Goal: Task Accomplishment & Management: Use online tool/utility

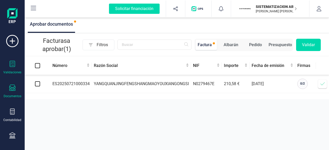
click at [8, 96] on div "Documentos" at bounding box center [13, 96] width 18 height 4
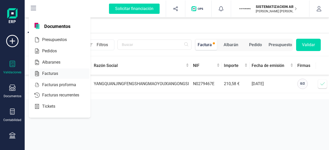
click at [58, 73] on span "Facturas" at bounding box center [53, 74] width 27 height 6
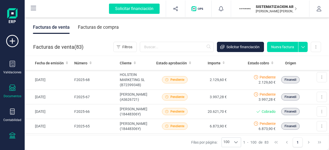
click at [15, 134] on div "Tesorería" at bounding box center [12, 140] width 21 height 14
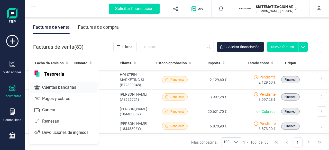
click at [60, 86] on span "Cuentas bancarias" at bounding box center [62, 88] width 45 height 6
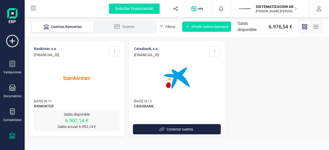
click at [90, 95] on img at bounding box center [76, 78] width 43 height 43
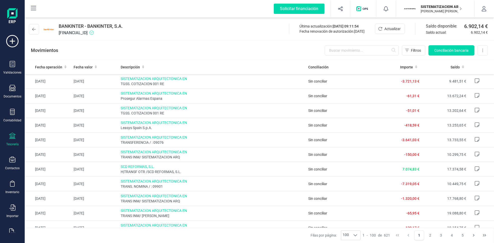
click at [13, 136] on icon at bounding box center [12, 136] width 6 height 6
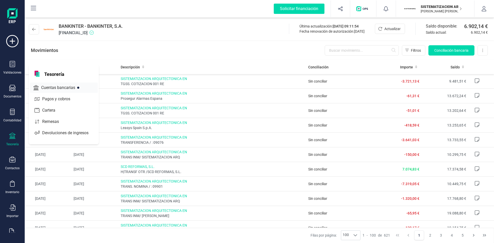
click at [60, 85] on span "Cuentas bancarias" at bounding box center [61, 88] width 45 height 6
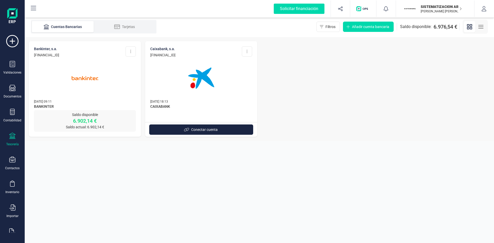
click at [73, 81] on img at bounding box center [84, 78] width 43 height 43
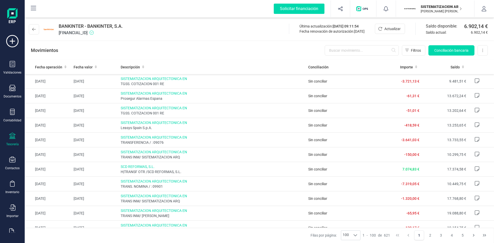
click at [329, 56] on div "Movimientos Filtros Conciliación bancaria Descargar Excel Eliminar cuenta" at bounding box center [259, 50] width 469 height 19
click at [329, 49] on span "Conciliación bancaria" at bounding box center [451, 50] width 34 height 5
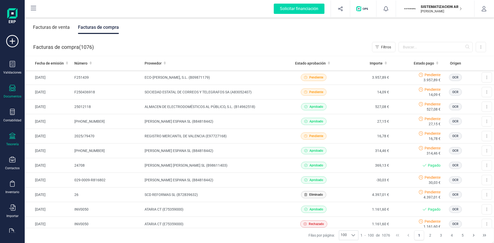
click at [11, 138] on icon at bounding box center [12, 136] width 6 height 6
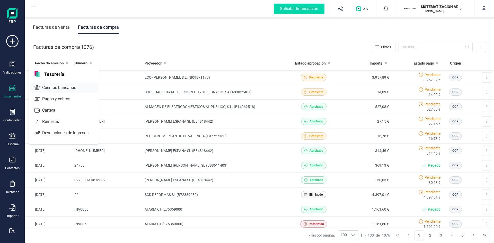
click at [60, 90] on span "Cuentas bancarias" at bounding box center [62, 88] width 45 height 6
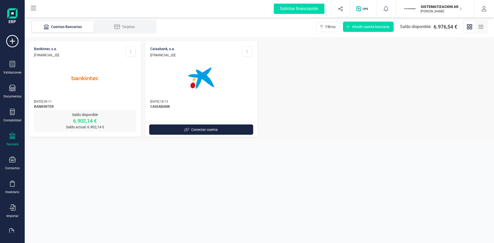
click at [85, 85] on img at bounding box center [84, 78] width 43 height 43
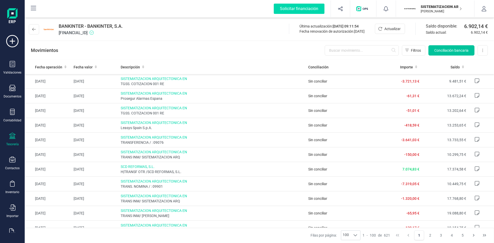
click at [448, 54] on button "Conciliación bancaria" at bounding box center [451, 50] width 46 height 10
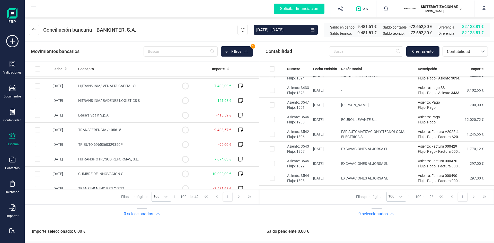
scroll to position [290, 0]
click at [66, 67] on icon at bounding box center [66, 69] width 2 height 4
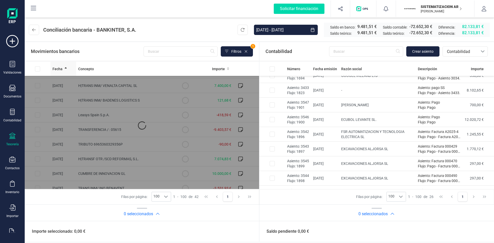
click at [66, 68] on icon at bounding box center [66, 67] width 2 height 1
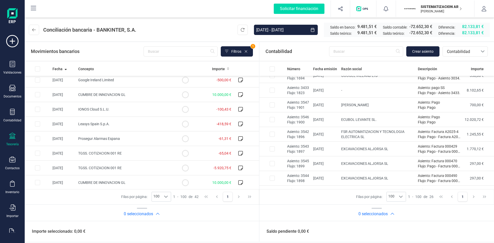
scroll to position [340, 0]
click at [353, 56] on input "text" at bounding box center [366, 51] width 74 height 10
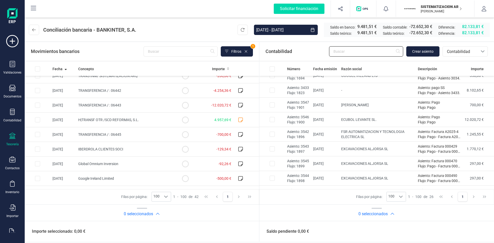
scroll to position [207, 0]
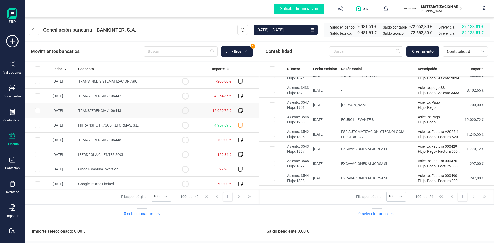
click at [158, 111] on td "TRANSFERENCIA / : 06443" at bounding box center [124, 110] width 96 height 15
checkbox input "true"
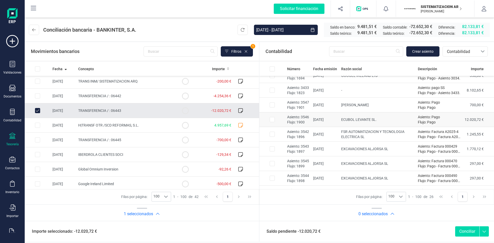
click at [271, 119] on input "Row Selected f8d47139-888c-4a71-b227-5561dc161d7c" at bounding box center [271, 119] width 5 height 5
checkbox input "true"
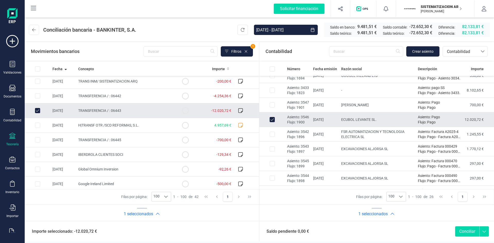
click at [463, 235] on button "Conciliar" at bounding box center [467, 231] width 24 height 10
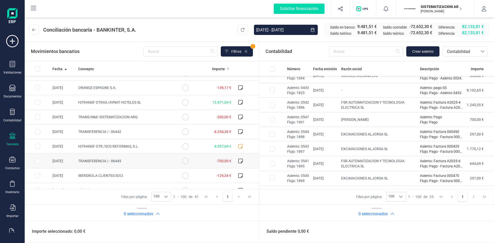
scroll to position [171, 0]
click at [158, 130] on td "TRANSFERENCIA / : 06442" at bounding box center [124, 132] width 96 height 15
checkbox input "true"
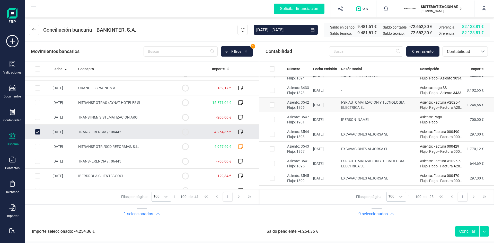
click at [271, 106] on input "Row Selected 7f09908a-afd3-4fc7-8def-43366994b7c7" at bounding box center [271, 104] width 5 height 5
checkbox input "true"
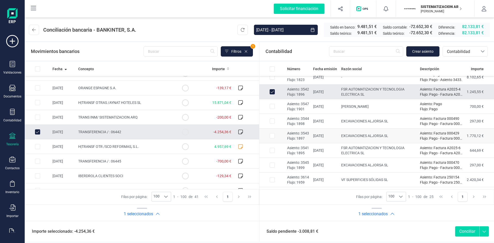
scroll to position [35, 0]
click at [272, 149] on input "Row Selected 128279af-11b7-4706-b1e4-50466bc9f753" at bounding box center [271, 150] width 5 height 5
checkbox input "true"
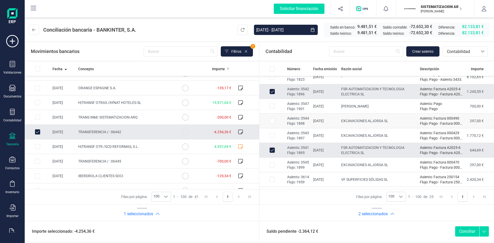
click at [272, 121] on input "Row Selected 3f92b74c-39db-4462-a38f-cafd590698b9" at bounding box center [271, 120] width 5 height 5
checkbox input "true"
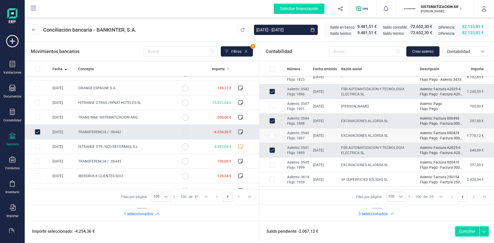
click at [271, 136] on input "Row Selected f603f5c6-d8ae-46e5-925c-b2c01e6b08a8" at bounding box center [271, 135] width 5 height 5
checkbox input "true"
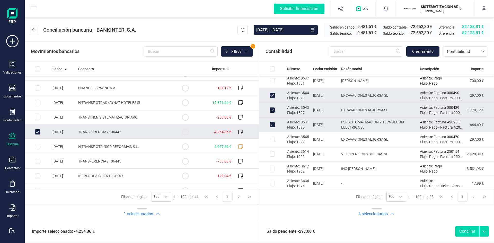
scroll to position [63, 0]
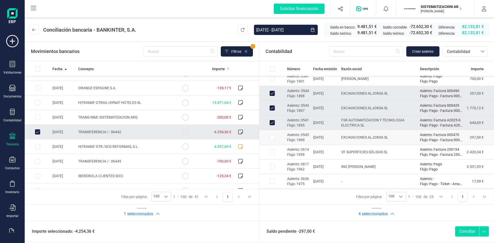
click at [270, 137] on input "Row Selected 881e6484-6aa8-44aa-9f52-6e6f3b4504a3" at bounding box center [271, 137] width 5 height 5
checkbox input "true"
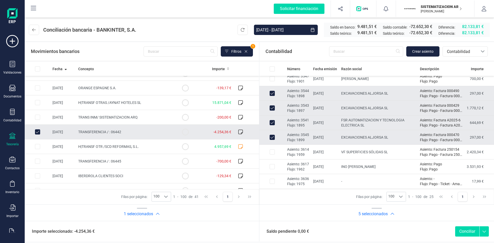
click at [462, 233] on button "Conciliar" at bounding box center [467, 231] width 24 height 10
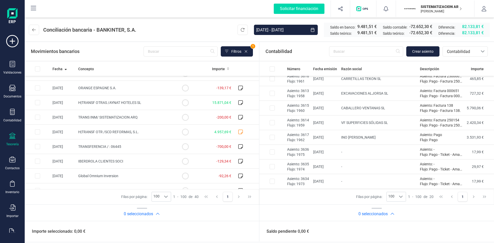
scroll to position [48, 0]
click at [35, 145] on td at bounding box center [38, 146] width 26 height 15
checkbox input "true"
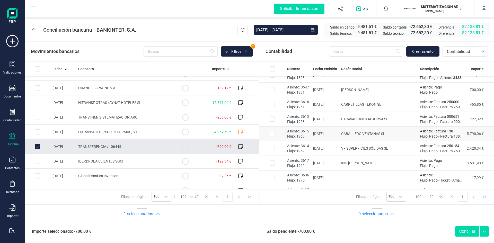
scroll to position [34, 0]
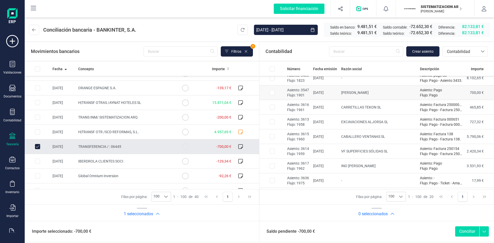
click at [272, 93] on input "Row Selected d1d74320-515f-45b2-8bae-00c51e7bc246" at bounding box center [271, 92] width 5 height 5
checkbox input "true"
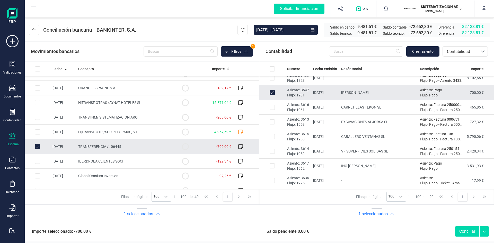
click at [458, 232] on button "Conciliar" at bounding box center [467, 231] width 24 height 10
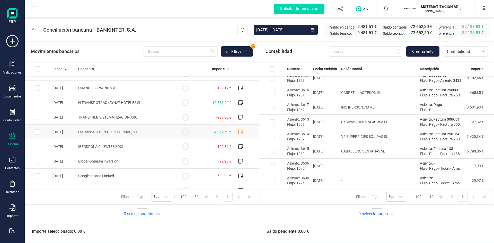
click at [142, 133] on td "H|TRANSF OTR /SCD REFORMAS, S.L." at bounding box center [124, 132] width 96 height 15
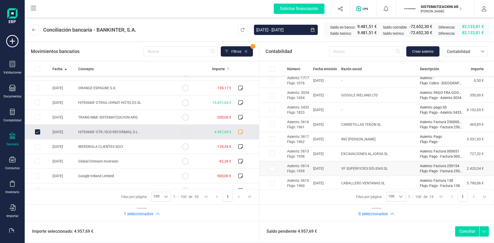
scroll to position [0, 0]
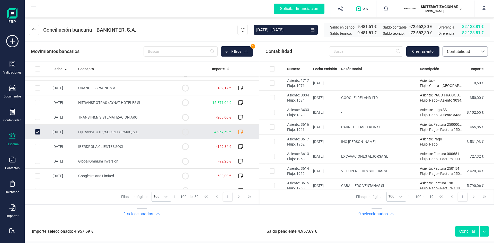
click at [480, 49] on div at bounding box center [482, 52] width 10 height 10
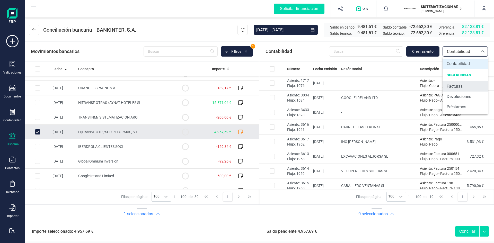
click at [459, 84] on span "Facturas" at bounding box center [454, 86] width 16 height 6
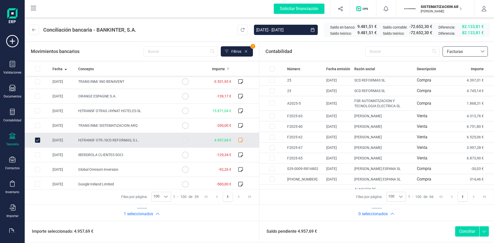
scroll to position [164, 0]
click at [38, 137] on input "Row Unselected 25037604-2c1d-4692-9935-46e3716a8266" at bounding box center [37, 138] width 5 height 5
checkbox input "false"
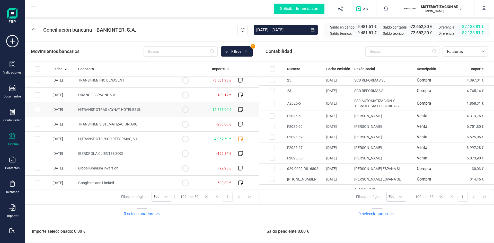
click at [38, 109] on input "Row Selected 9a1cc76c-25c0-4581-bad0-20885391eba4" at bounding box center [37, 109] width 5 height 5
checkbox input "true"
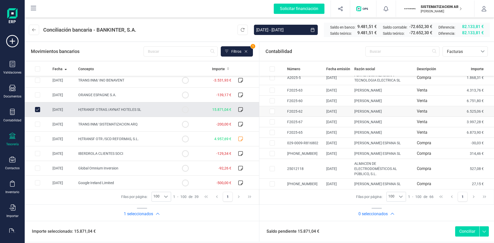
scroll to position [612, 0]
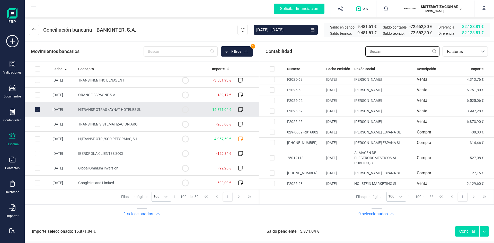
click at [372, 54] on input "text" at bounding box center [402, 51] width 74 height 10
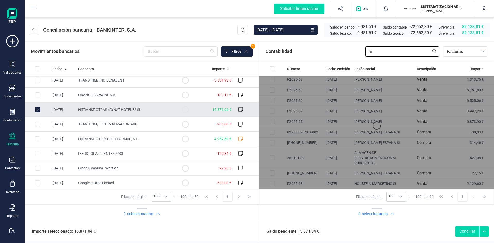
scroll to position [0, 0]
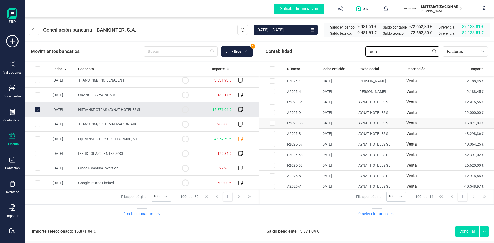
type input "ayna"
click at [272, 123] on input "Row Selected fa93b063-78f4-4670-bcc4-e7e1d2add038" at bounding box center [271, 123] width 5 height 5
checkbox input "true"
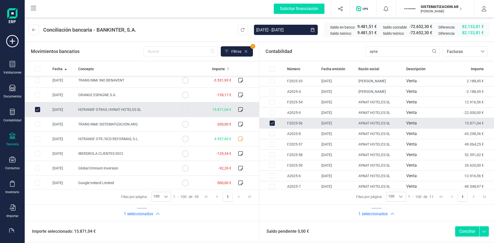
click at [462, 230] on button "Conciliar" at bounding box center [467, 231] width 24 height 10
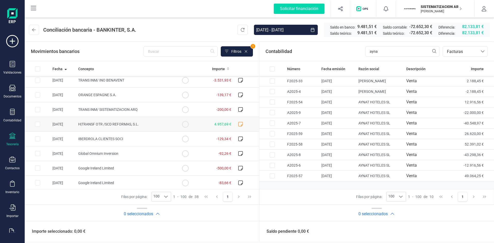
click at [238, 124] on icon at bounding box center [240, 124] width 5 height 5
checkbox input "true"
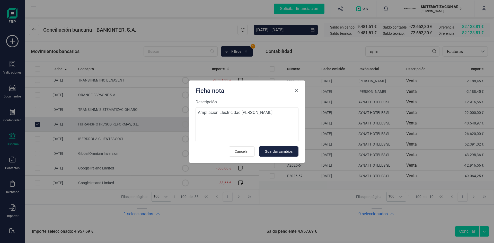
click at [297, 91] on span "Close" at bounding box center [296, 91] width 4 height 4
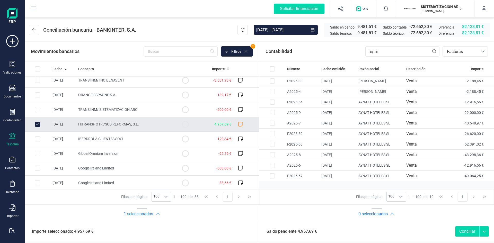
click at [297, 91] on td "A2025-4" at bounding box center [302, 91] width 34 height 11
checkbox input "true"
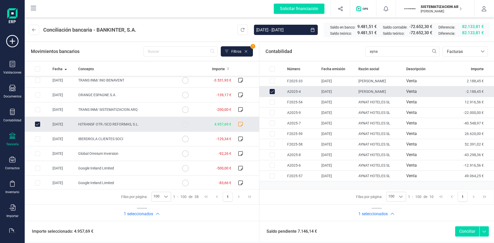
click at [235, 125] on div at bounding box center [240, 124] width 10 height 10
checkbox input "false"
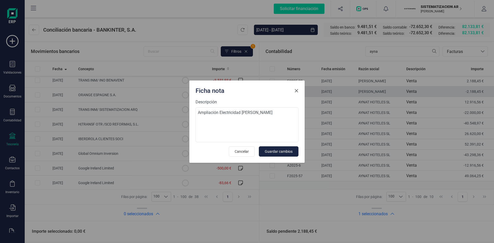
click at [296, 92] on span "Close" at bounding box center [296, 91] width 4 height 4
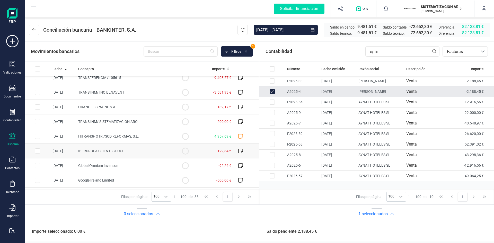
scroll to position [148, 0]
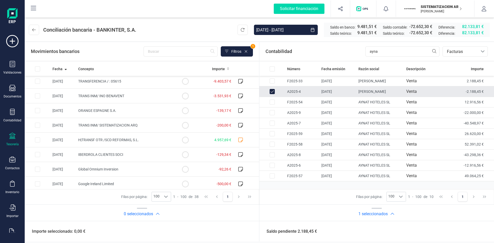
click at [271, 91] on input "Row Unselected d11da4ba-da0b-4928-951e-00d6faef5286" at bounding box center [271, 91] width 5 height 5
checkbox input "false"
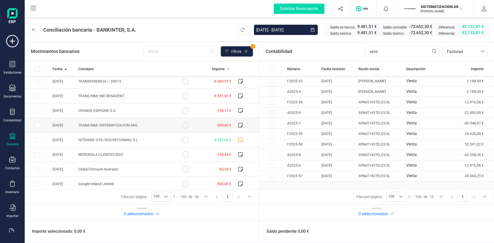
click at [41, 125] on td at bounding box center [38, 125] width 26 height 15
checkbox input "true"
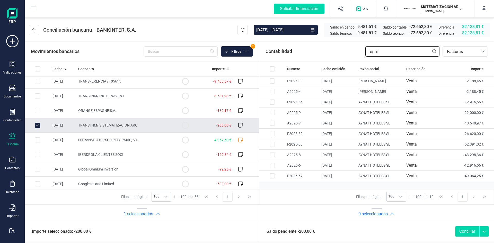
drag, startPoint x: 396, startPoint y: 56, endPoint x: 358, endPoint y: 57, distance: 38.8
click at [358, 57] on div "Contabilidad ayna bancos.conciliacion.modal.headerInvoce bancos.conciliacion.mo…" at bounding box center [376, 51] width 234 height 19
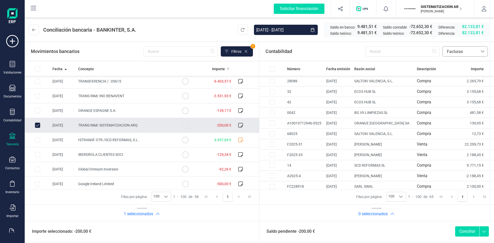
click at [480, 53] on div at bounding box center [482, 52] width 10 height 10
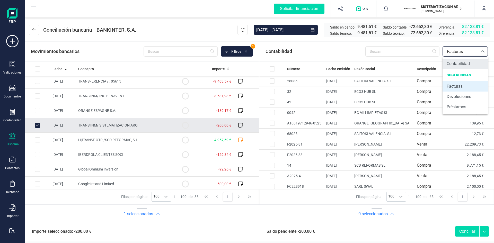
click at [459, 62] on span "Contabilidad" at bounding box center [457, 64] width 23 height 6
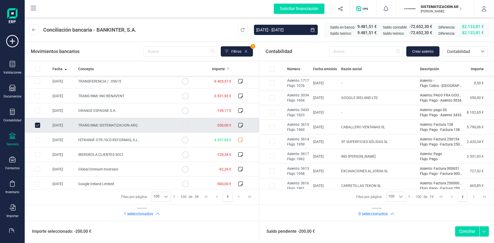
click at [466, 231] on button "Conciliar" at bounding box center [467, 231] width 24 height 10
click at [427, 50] on span "Crear asiento" at bounding box center [422, 51] width 21 height 5
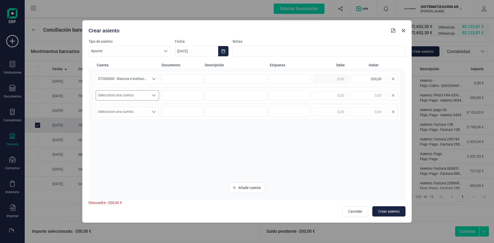
click at [153, 94] on icon "Seleccione una cuenta" at bounding box center [154, 95] width 4 height 4
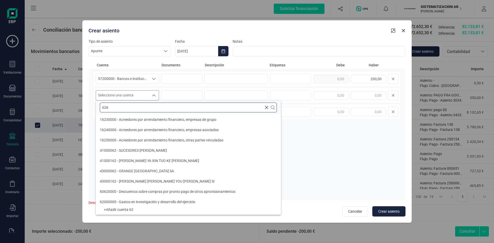
scroll to position [0, 0]
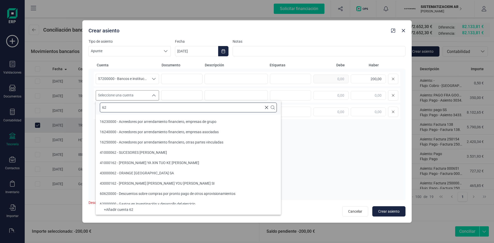
type input "6"
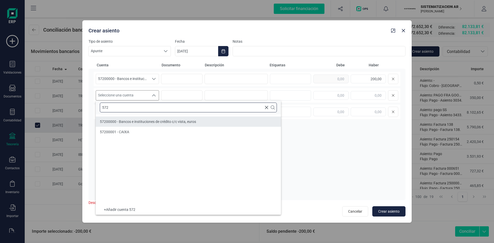
type input "572"
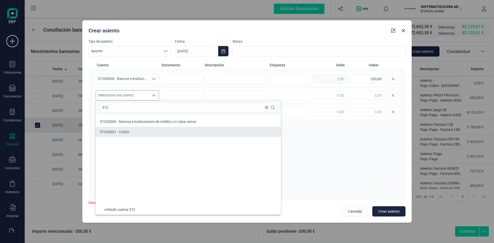
click at [123, 132] on span "57200001 - CAIXA" at bounding box center [114, 132] width 29 height 4
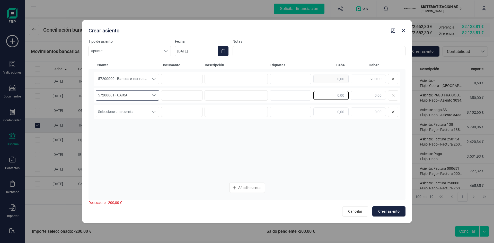
click at [341, 94] on input "text" at bounding box center [330, 95] width 35 height 9
type input "200,00"
click at [387, 209] on span "Crear asiento" at bounding box center [388, 211] width 21 height 5
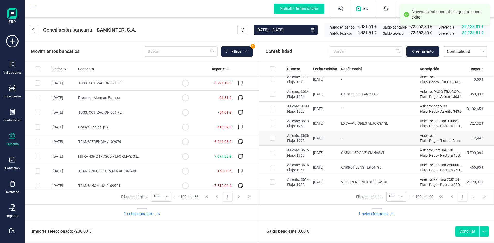
scroll to position [4, 0]
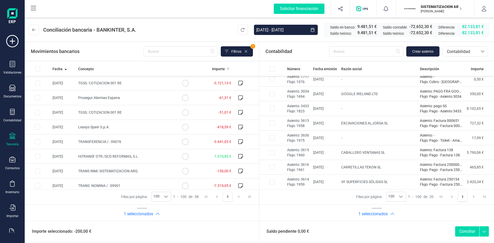
click at [462, 232] on button "Conciliar" at bounding box center [467, 231] width 24 height 10
click at [152, 171] on td "TRANS INM/ SISTEMATIZACION ARQ" at bounding box center [124, 171] width 96 height 15
checkbox input "true"
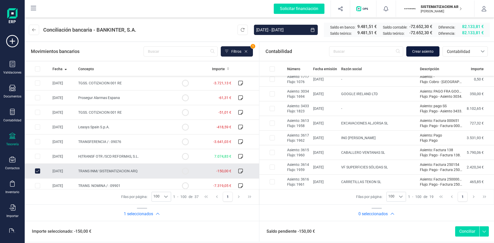
click at [422, 50] on span "Crear asiento" at bounding box center [422, 51] width 21 height 5
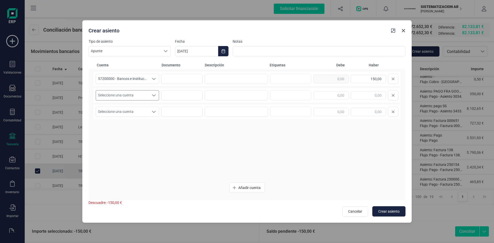
click at [132, 96] on span "Seleccione una cuenta" at bounding box center [122, 95] width 53 height 10
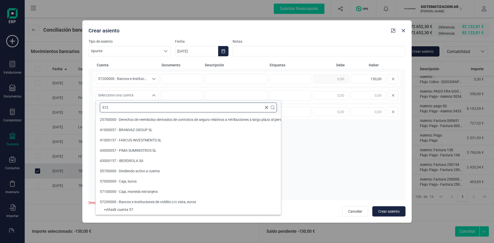
scroll to position [0, 0]
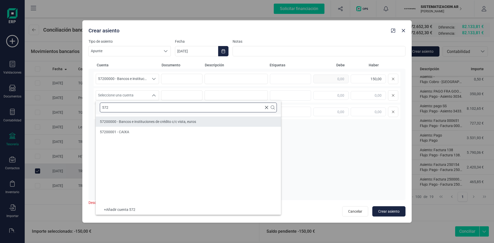
type input "572"
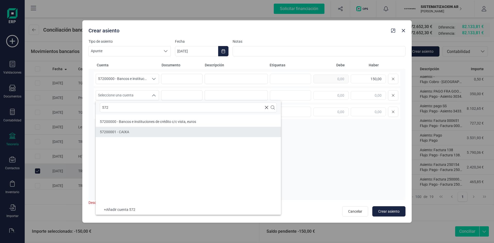
click at [126, 132] on span "57200001 - CAIXA" at bounding box center [114, 132] width 29 height 4
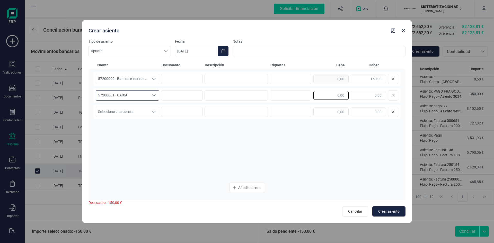
click at [341, 93] on input "text" at bounding box center [330, 95] width 35 height 9
type input "150,00"
click at [388, 215] on button "Crear asiento" at bounding box center [388, 211] width 33 height 10
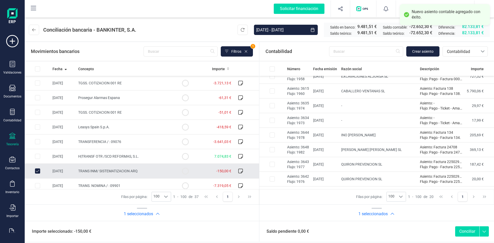
scroll to position [180, 0]
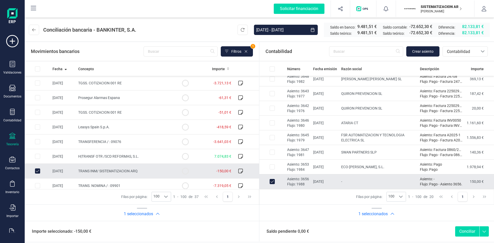
click at [465, 234] on button "Conciliar" at bounding box center [467, 231] width 24 height 10
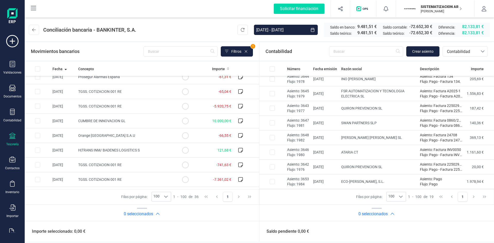
scroll to position [312, 0]
click at [473, 50] on span "Contabilidad" at bounding box center [459, 52] width 31 height 6
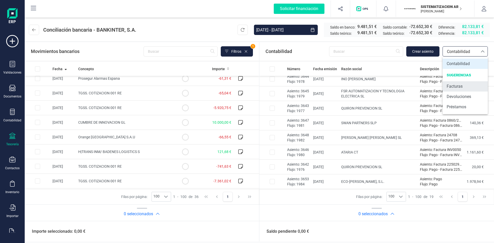
click at [452, 86] on span "Facturas" at bounding box center [454, 86] width 16 height 6
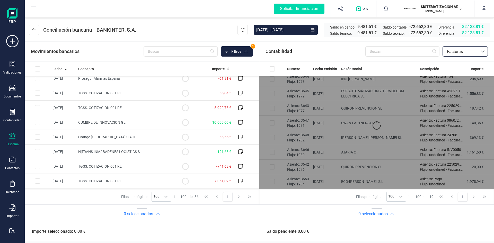
scroll to position [0, 0]
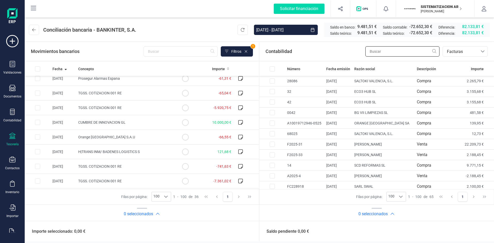
click at [385, 53] on input "text" at bounding box center [402, 51] width 74 height 10
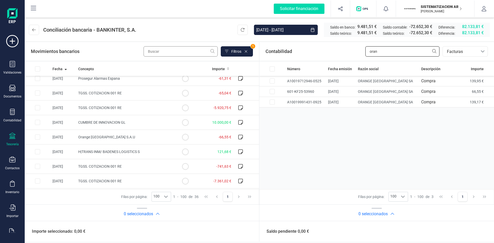
type input "oran"
click at [192, 54] on input "text" at bounding box center [180, 51] width 74 height 10
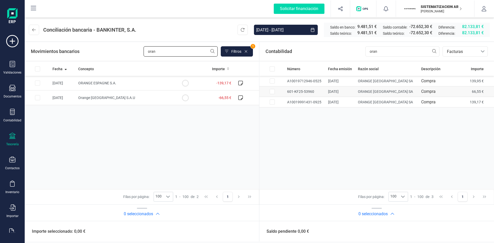
type input "oran"
click at [271, 93] on input "Row Selected acd2a108-e33d-4374-b039-b88db43735fb" at bounding box center [271, 91] width 5 height 5
checkbox input "true"
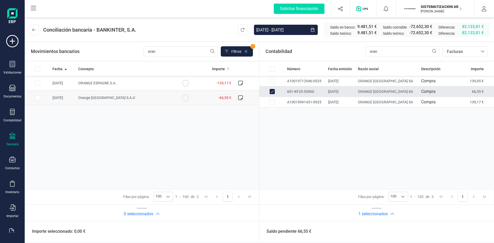
click at [36, 98] on input "Row Selected 2ecf3d65-2f68-409f-b7ef-755e76d2700e" at bounding box center [37, 97] width 5 height 5
checkbox input "true"
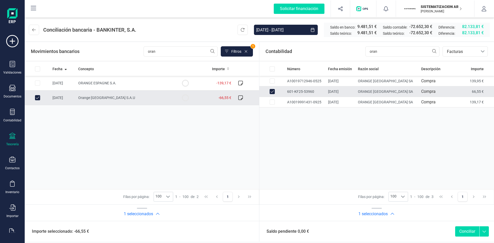
click at [464, 229] on button "Conciliar" at bounding box center [467, 231] width 24 height 10
checkbox input "false"
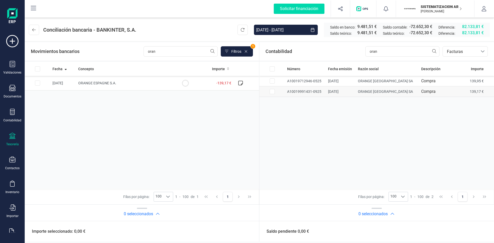
click at [272, 89] on input "Row Selected af495adc-e042-466a-8c38-f2e35506f258" at bounding box center [271, 91] width 5 height 5
checkbox input "true"
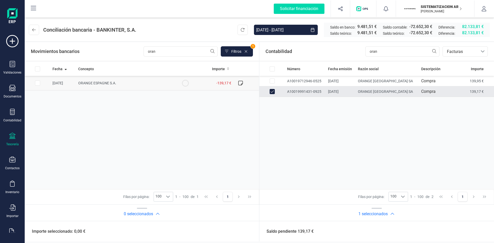
click at [36, 82] on input "Row Selected 7fd4903c-493f-4afd-b2d0-e172cd0e9cbb" at bounding box center [37, 82] width 5 height 5
checkbox input "true"
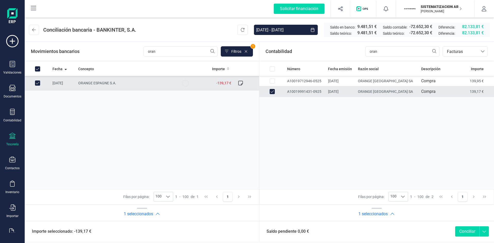
click at [476, 233] on button "Conciliar" at bounding box center [467, 231] width 24 height 10
checkbox input "false"
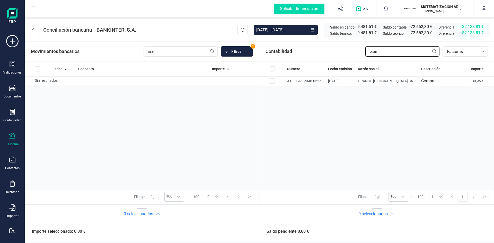
drag, startPoint x: 383, startPoint y: 51, endPoint x: 318, endPoint y: 44, distance: 65.4
click at [318, 44] on div "Contabilidad oran bancos.conciliacion.modal.headerInvoce bancos.conciliacion.mo…" at bounding box center [376, 51] width 234 height 19
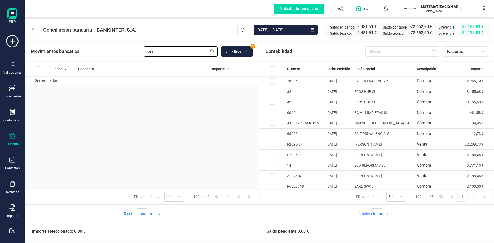
drag, startPoint x: 151, startPoint y: 54, endPoint x: 106, endPoint y: 52, distance: 45.8
click at [106, 52] on div "Movimientos bancarios oran Filtros 1" at bounding box center [142, 51] width 222 height 10
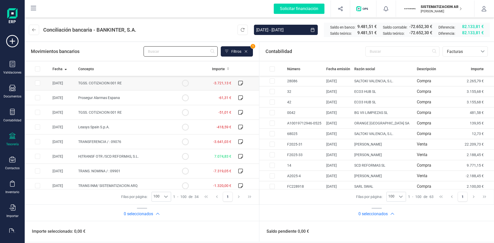
scroll to position [1, 0]
click at [369, 48] on input "text" at bounding box center [402, 51] width 74 height 10
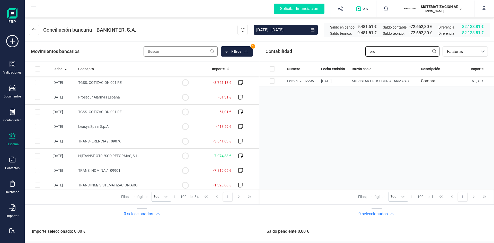
type input "pro"
click at [184, 56] on input "text" at bounding box center [180, 51] width 74 height 10
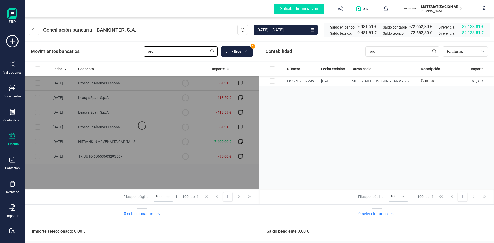
scroll to position [0, 0]
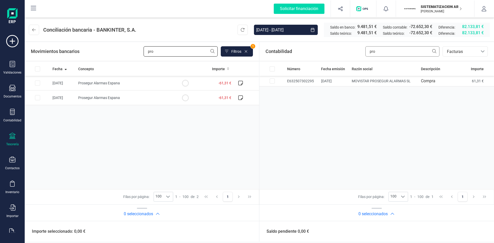
type input "pro"
click at [390, 52] on input "pro" at bounding box center [402, 51] width 74 height 10
type input "p"
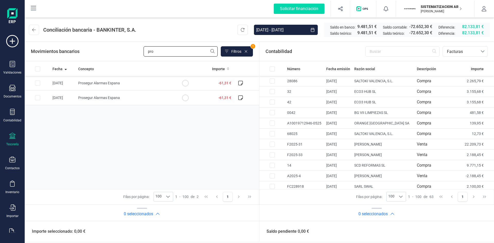
drag, startPoint x: 160, startPoint y: 53, endPoint x: 125, endPoint y: 57, distance: 34.9
click at [125, 57] on div "Movimientos bancarios pro Filtros 1" at bounding box center [142, 51] width 234 height 19
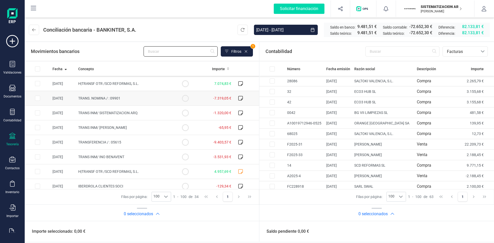
scroll to position [78, 0]
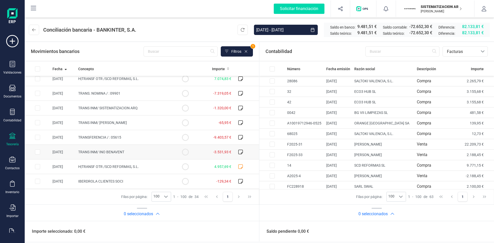
click at [194, 150] on td at bounding box center [185, 152] width 26 height 15
checkbox input "true"
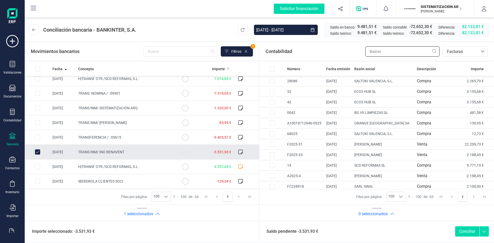
click at [402, 50] on input "text" at bounding box center [402, 51] width 74 height 10
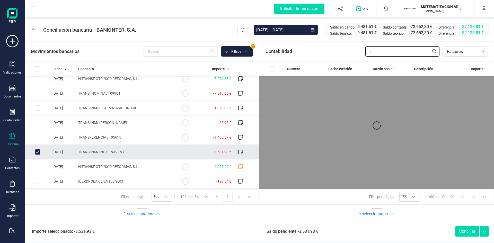
type input "i"
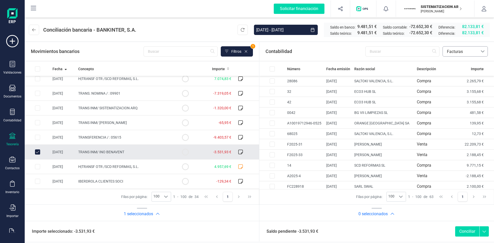
click at [468, 47] on span "Facturas" at bounding box center [459, 52] width 35 height 10
click at [465, 58] on ul "Contabilidad SUGERENCIAS Facturas Devoluciones Préstamos" at bounding box center [464, 86] width 45 height 58
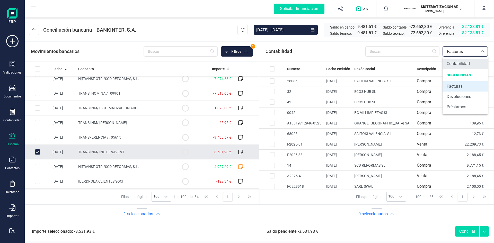
click at [463, 62] on span "Contabilidad" at bounding box center [457, 64] width 23 height 6
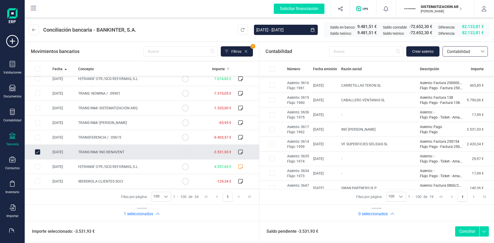
scroll to position [59, 0]
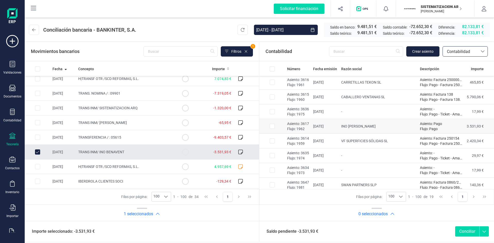
click at [272, 128] on input "Row Selected 1d1e9fb1-ac28-43f5-8275-d7f6bb469350" at bounding box center [271, 126] width 5 height 5
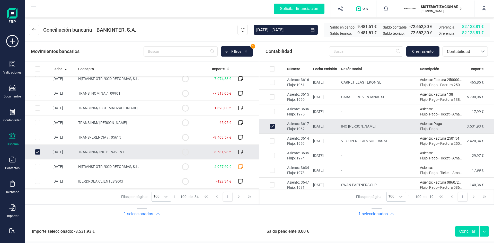
click at [461, 230] on button "Conciliar" at bounding box center [467, 231] width 24 height 10
checkbox input "false"
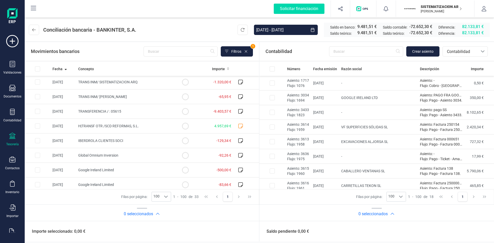
scroll to position [103, 0]
click at [39, 111] on input "Row Selected 3c9b6fe5-70fc-4eb6-ab22-a407d810c46a" at bounding box center [37, 111] width 5 height 5
checkbox input "true"
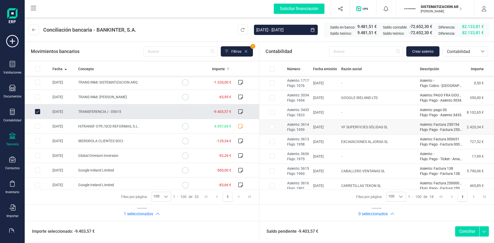
click at [271, 126] on input "Row Selected 14142da9-dfc4-492c-910b-11bc43207f48" at bounding box center [271, 126] width 5 height 5
checkbox input "true"
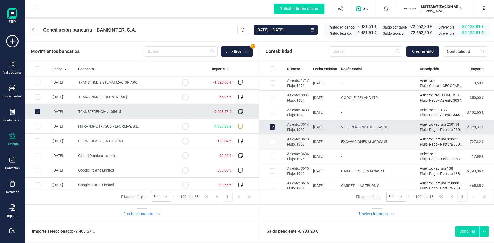
click at [274, 140] on input "Row Selected f141bf84-863f-49e6-89d6-3ee1dcdad2f8" at bounding box center [271, 141] width 5 height 5
checkbox input "true"
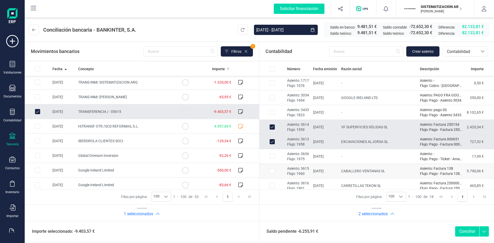
click at [274, 170] on input "Row Selected 42569b6e-0fe2-411a-85c8-4ad67582ca54" at bounding box center [271, 170] width 5 height 5
checkbox input "true"
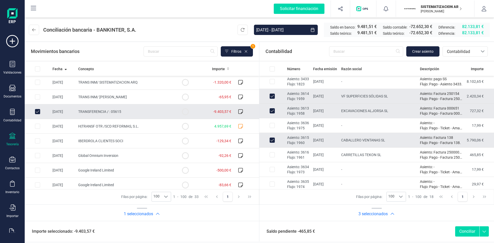
scroll to position [32, 0]
click at [274, 154] on input "Row Selected e7930d0d-39b3-4f98-971d-5344edea286f" at bounding box center [271, 153] width 5 height 5
checkbox input "true"
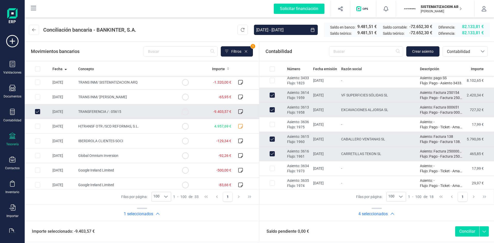
click at [465, 229] on button "Conciliar" at bounding box center [467, 231] width 24 height 10
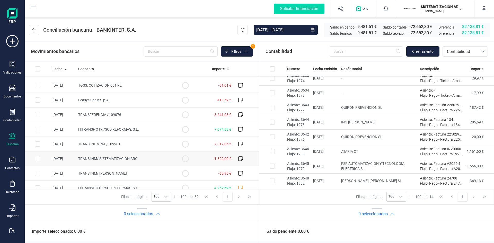
scroll to position [27, 0]
click at [37, 115] on input "Row Selected 2fd2ecdc-dd06-4eff-8690-d635c9197c1a" at bounding box center [37, 114] width 5 height 5
checkbox input "true"
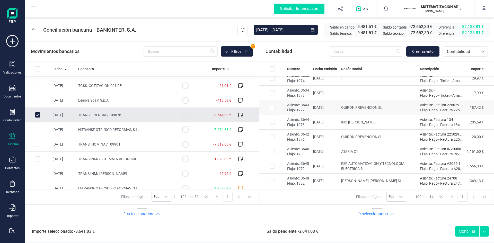
click at [270, 108] on input "Row Selected 0d070cab-721e-4553-be52-629bc1e7309c" at bounding box center [271, 107] width 5 height 5
checkbox input "true"
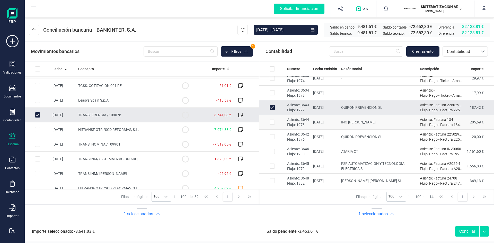
click at [272, 123] on input "Row Selected 7c2c0b9e-1b7f-4a03-92f6-7fdd5059b7f7" at bounding box center [271, 122] width 5 height 5
checkbox input "true"
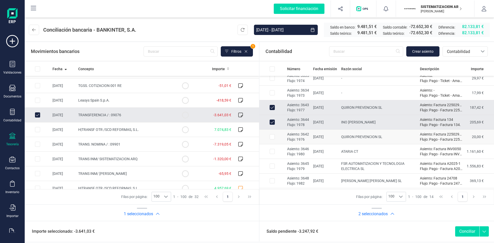
click at [275, 135] on td at bounding box center [272, 137] width 26 height 15
checkbox input "true"
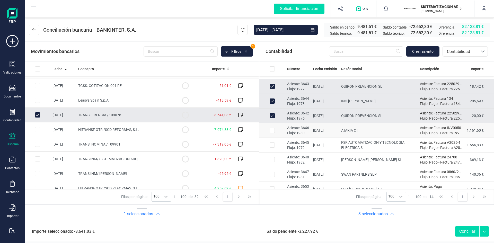
scroll to position [85, 0]
click at [275, 130] on td at bounding box center [272, 130] width 26 height 15
checkbox input "true"
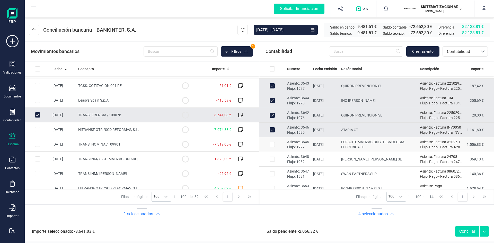
click at [274, 143] on input "Row Selected 604a93b2-296f-47df-bf9c-eae06f66e696" at bounding box center [271, 144] width 5 height 5
checkbox input "true"
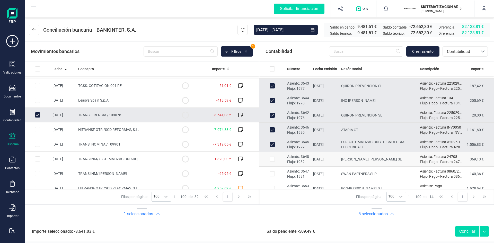
click at [269, 161] on td at bounding box center [272, 159] width 26 height 15
checkbox input "true"
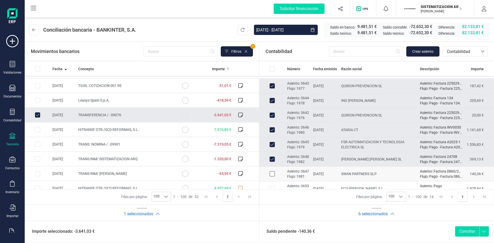
click at [274, 171] on div "Row Selected d3343b8f-61e7-4d61-b824-0f5de9d8ac33" at bounding box center [271, 173] width 5 height 5
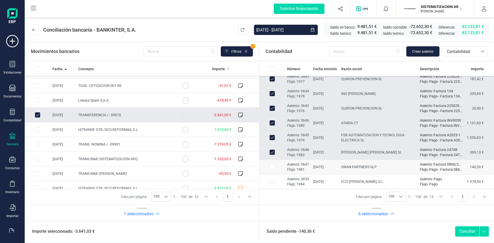
click at [272, 170] on td at bounding box center [272, 167] width 26 height 15
checkbox input "true"
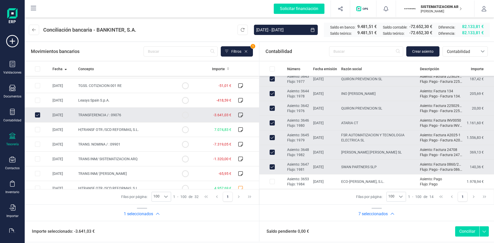
click at [460, 231] on button "Conciliar" at bounding box center [467, 231] width 24 height 10
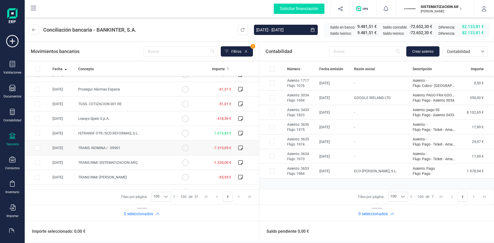
scroll to position [0, 0]
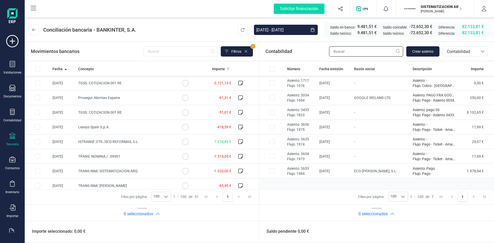
click at [367, 53] on input "text" at bounding box center [366, 51] width 74 height 10
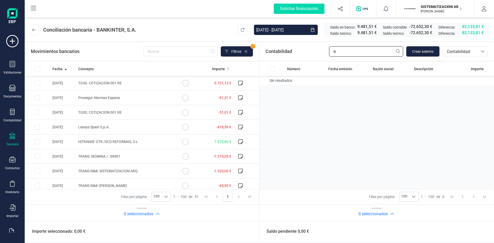
type input "l"
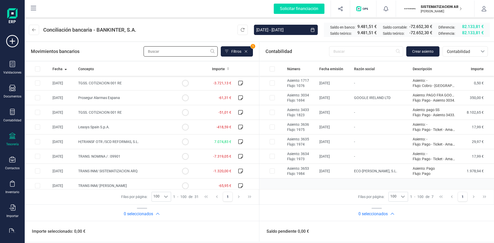
click at [174, 56] on input "text" at bounding box center [180, 51] width 74 height 10
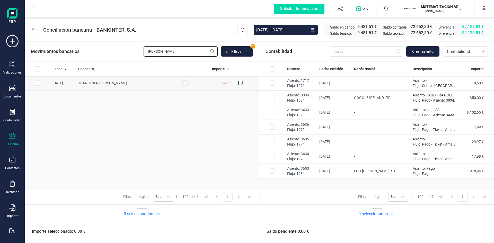
type input "fran"
click at [36, 81] on input "Row Selected 11d69478-f3d6-4a51-8101-cb610420d040" at bounding box center [37, 82] width 5 height 5
checkbox input "true"
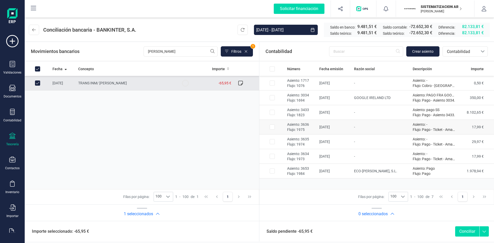
click at [274, 126] on input "Row Selected 9faa2bac-4570-47b3-b65d-9ad5671c8f8d" at bounding box center [271, 126] width 5 height 5
checkbox input "true"
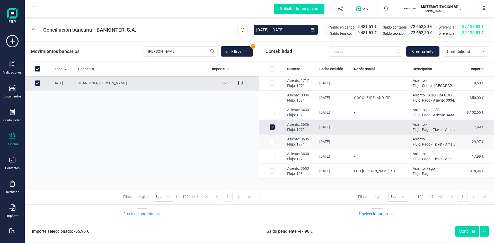
click at [274, 140] on input "Row Selected 501fcd71-0478-4264-b613-4add0a4ba695" at bounding box center [271, 141] width 5 height 5
checkbox input "true"
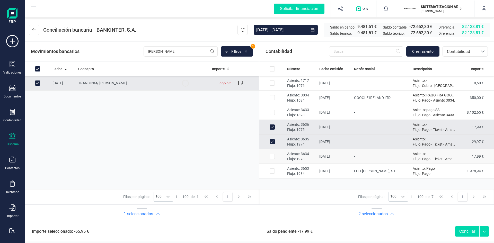
click at [272, 151] on td at bounding box center [272, 156] width 26 height 15
checkbox input "true"
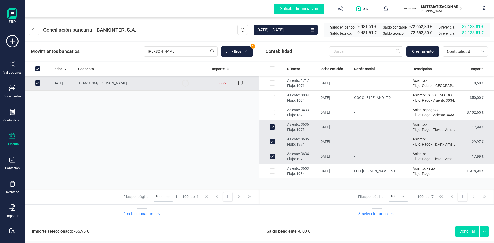
click at [463, 230] on button "Conciliar" at bounding box center [467, 231] width 24 height 10
checkbox input "false"
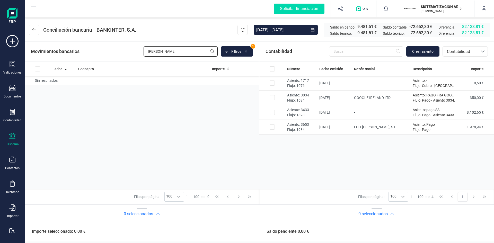
drag, startPoint x: 167, startPoint y: 52, endPoint x: 121, endPoint y: 55, distance: 45.8
click at [121, 55] on div "Movimientos bancarios fran Filtros 1" at bounding box center [142, 51] width 222 height 10
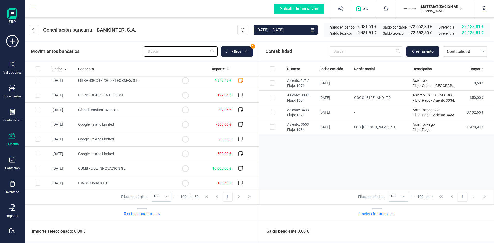
scroll to position [105, 0]
click at [166, 53] on input "text" at bounding box center [180, 51] width 74 height 10
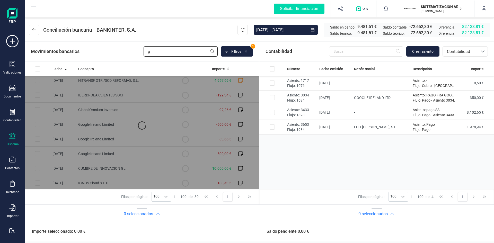
scroll to position [0, 0]
type input "global"
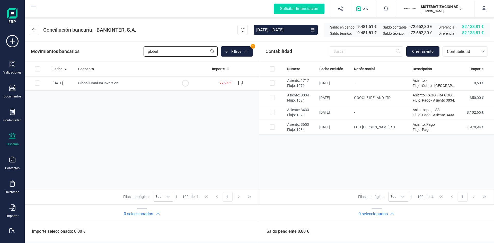
drag, startPoint x: 166, startPoint y: 53, endPoint x: 119, endPoint y: 53, distance: 46.8
drag, startPoint x: 119, startPoint y: 53, endPoint x: 146, endPoint y: 52, distance: 26.5
click at [146, 52] on input "global" at bounding box center [180, 51] width 74 height 10
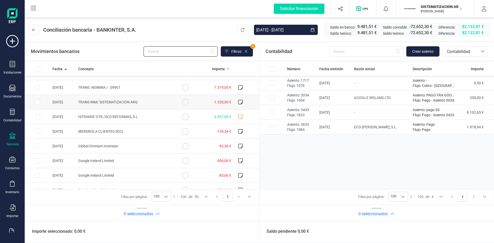
scroll to position [69, 0]
click at [346, 50] on input "text" at bounding box center [366, 51] width 74 height 10
click at [469, 49] on span "Contabilidad" at bounding box center [459, 52] width 31 height 6
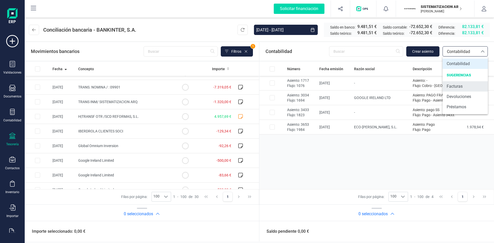
click at [459, 81] on li "Facturas" at bounding box center [464, 86] width 45 height 10
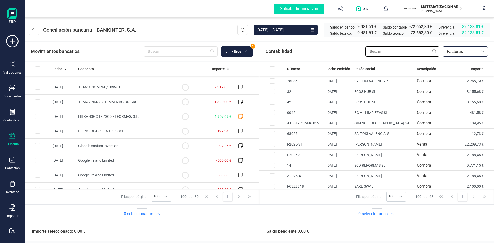
click at [381, 55] on input "text" at bounding box center [402, 51] width 74 height 10
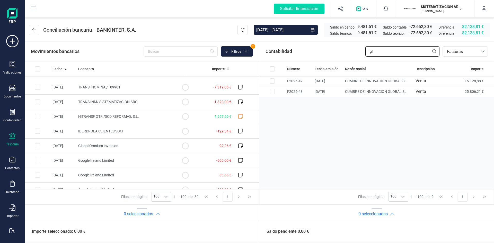
type input "g"
type input "iber"
click at [36, 130] on input "Row Selected 2edd6f1b-eba6-468f-89b2-ccab9bb31691" at bounding box center [37, 131] width 5 height 5
checkbox input "true"
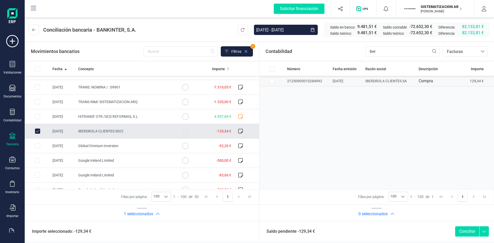
click at [270, 80] on input "Row Selected d1b28665-25c6-41c2-b242-d6b76df11bd8" at bounding box center [271, 80] width 5 height 5
checkbox input "true"
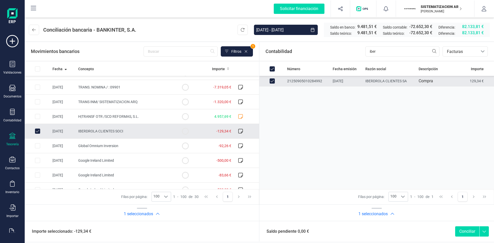
click at [461, 235] on button "Conciliar" at bounding box center [467, 231] width 24 height 10
checkbox input "false"
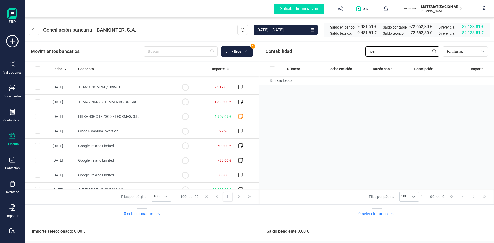
drag, startPoint x: 382, startPoint y: 50, endPoint x: 340, endPoint y: 49, distance: 42.4
click at [340, 49] on div "Contabilidad iber bancos.conciliacion.modal.headerInvoce bancos.conciliacion.mo…" at bounding box center [376, 51] width 234 height 19
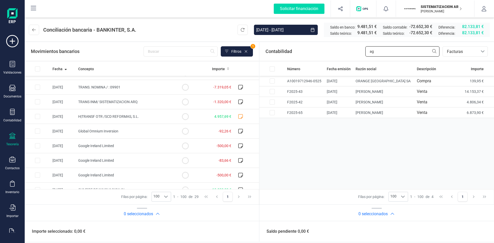
type input "a"
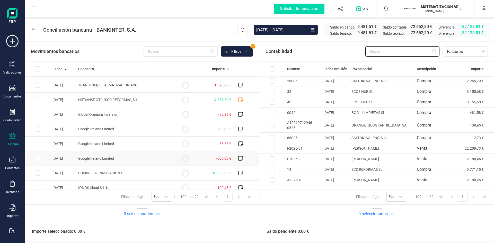
scroll to position [88, 0]
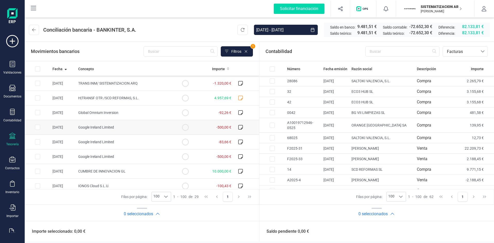
drag, startPoint x: 170, startPoint y: 110, endPoint x: 151, endPoint y: 133, distance: 29.4
click at [151, 133] on td "Google Ireland Limited" at bounding box center [124, 127] width 96 height 15
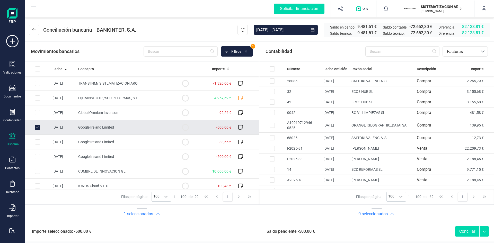
click at [37, 126] on input "Row Unselected 3efad480-f3b7-4750-978e-b2932e1fb36f" at bounding box center [37, 127] width 5 height 5
checkbox input "false"
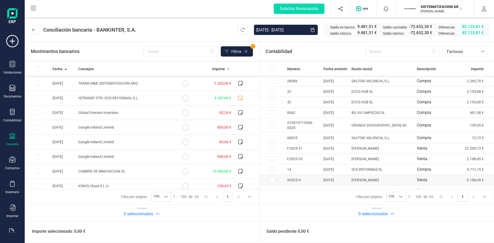
click at [301, 178] on td "A2025-4" at bounding box center [303, 180] width 36 height 11
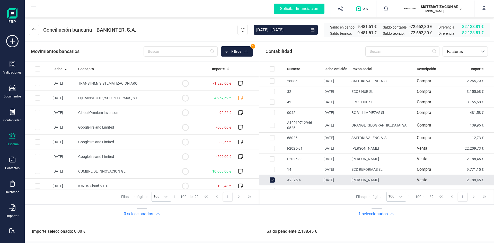
click at [301, 178] on td "A2025-4" at bounding box center [303, 180] width 36 height 11
checkbox input "false"
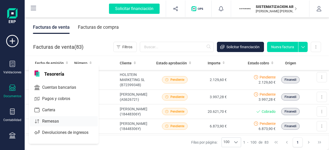
click at [57, 121] on span "Remesas" at bounding box center [54, 122] width 28 height 6
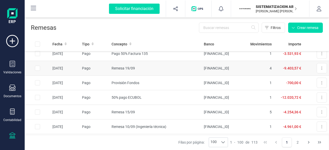
scroll to position [34, 0]
click at [162, 110] on td "Remesa 15/09" at bounding box center [156, 112] width 92 height 15
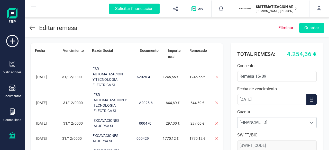
click at [31, 28] on icon at bounding box center [32, 28] width 5 height 6
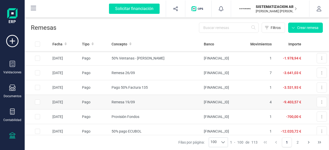
click at [133, 101] on td "Remesa 19/09" at bounding box center [156, 102] width 92 height 15
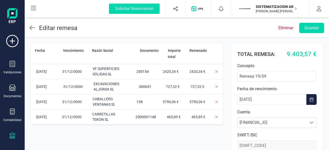
click at [27, 27] on header "Editar remesa Eliminar Guardar" at bounding box center [177, 27] width 304 height 20
click at [32, 28] on icon at bounding box center [32, 28] width 5 height 6
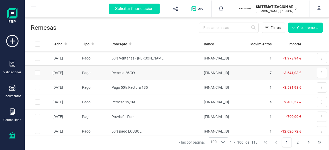
click at [178, 72] on td "Remesa 26/09" at bounding box center [156, 73] width 92 height 15
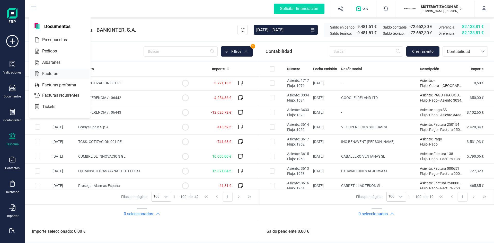
click at [61, 75] on div at bounding box center [61, 74] width 2 height 2
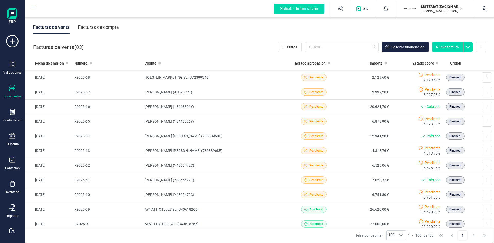
click at [108, 26] on div "Facturas de compra" at bounding box center [98, 27] width 41 height 13
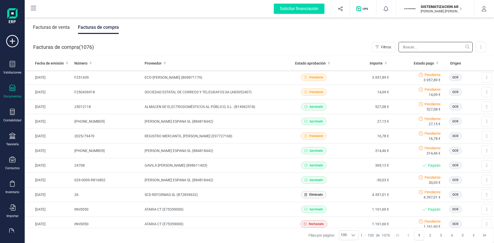
click at [419, 43] on input "text" at bounding box center [435, 47] width 74 height 10
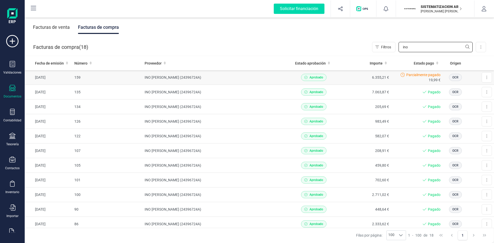
type input "ino"
click at [351, 79] on td "6.355,21 €" at bounding box center [365, 77] width 52 height 15
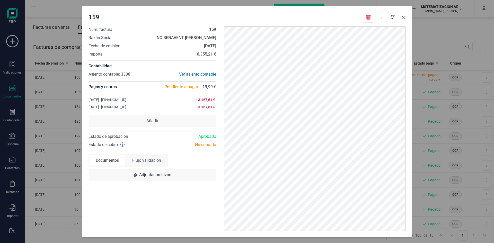
click at [404, 16] on icon "Close" at bounding box center [403, 16] width 3 height 3
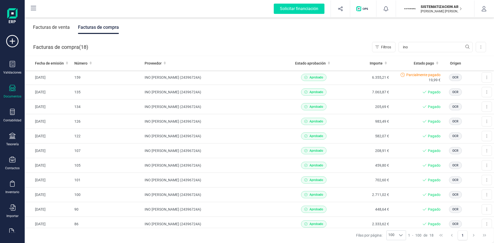
drag, startPoint x: 404, startPoint y: 16, endPoint x: 396, endPoint y: 52, distance: 36.8
click at [396, 52] on div "Solicitar financiación Importaciones completadas 0 / 0 SISTEMATIZACION ARQUITEC…" at bounding box center [259, 121] width 469 height 243
click at [341, 90] on td "7.063,87 €" at bounding box center [365, 92] width 52 height 15
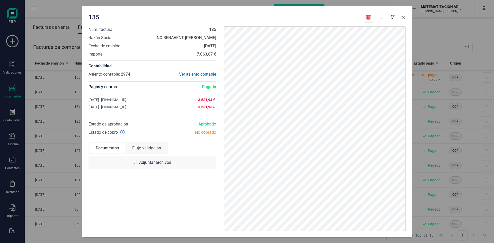
click at [400, 16] on button "Close" at bounding box center [403, 17] width 8 height 8
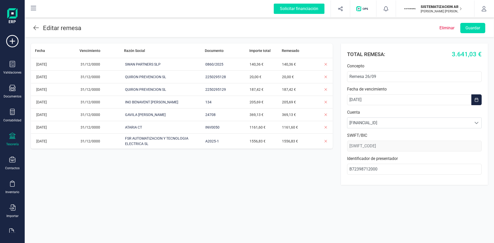
click at [41, 36] on header "Editar remesa Eliminar Guardar" at bounding box center [259, 27] width 468 height 20
click at [39, 29] on div "Editar remesa" at bounding box center [57, 27] width 48 height 9
click at [35, 28] on icon at bounding box center [35, 27] width 5 height 5
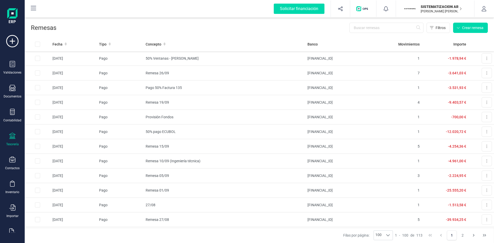
click at [14, 141] on div "Tesorería" at bounding box center [12, 140] width 21 height 14
click at [57, 86] on span "Cuentas bancarias" at bounding box center [62, 88] width 45 height 6
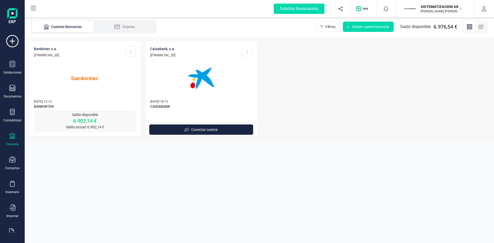
click at [93, 96] on img at bounding box center [84, 78] width 43 height 43
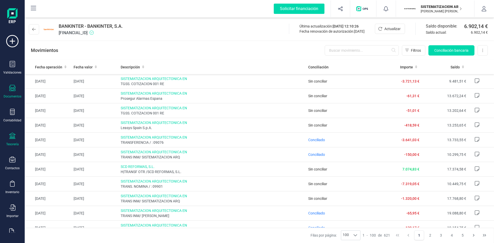
click at [12, 88] on icon at bounding box center [12, 88] width 6 height 6
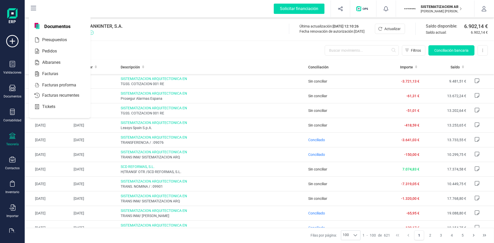
click at [11, 136] on icon at bounding box center [12, 136] width 6 height 6
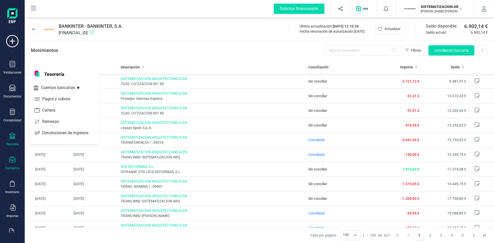
click at [10, 163] on div at bounding box center [12, 160] width 6 height 7
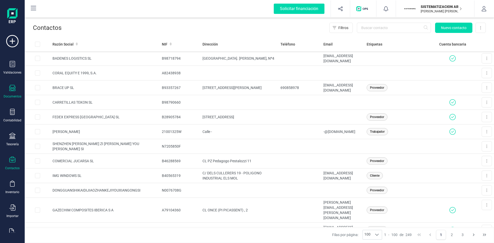
click at [8, 89] on div "Documentos" at bounding box center [12, 92] width 21 height 14
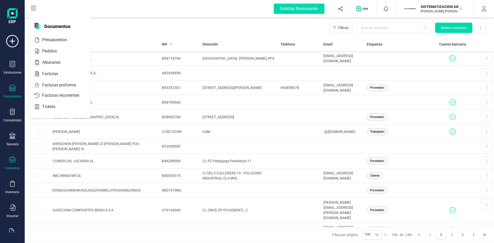
click at [12, 91] on icon at bounding box center [12, 88] width 6 height 6
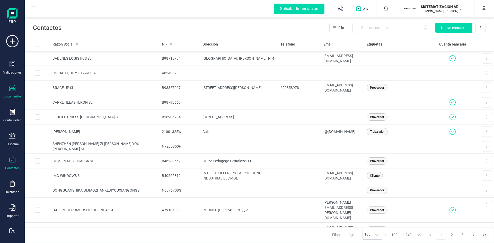
click at [15, 94] on div "Documentos" at bounding box center [12, 92] width 21 height 14
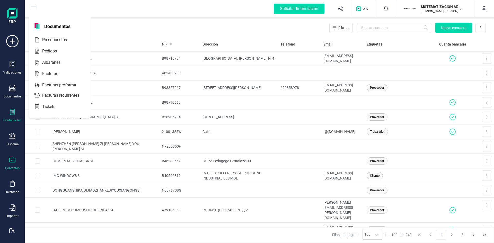
click at [14, 112] on icon at bounding box center [12, 112] width 6 height 6
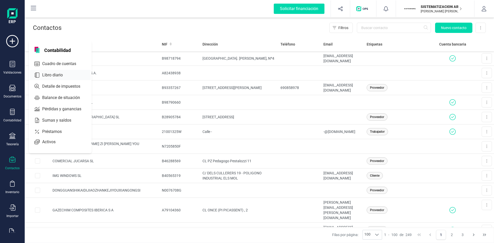
click at [65, 76] on span "Libro diario" at bounding box center [56, 75] width 32 height 6
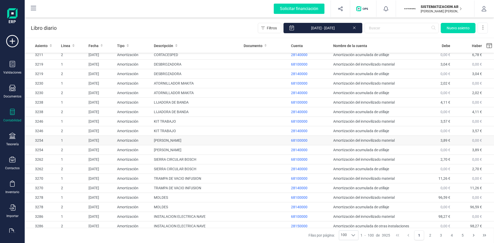
scroll to position [317, 0]
click at [14, 117] on div "Contabilidad" at bounding box center [12, 116] width 21 height 14
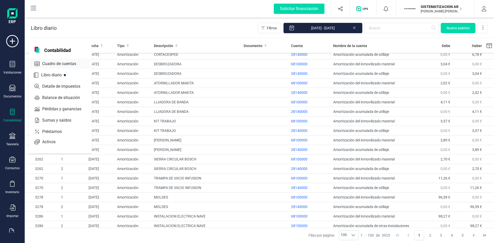
click at [68, 63] on span "Cuadro de cuentas" at bounding box center [62, 64] width 45 height 6
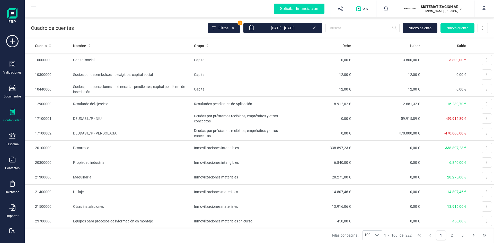
click at [17, 117] on div "Contabilidad" at bounding box center [12, 116] width 21 height 14
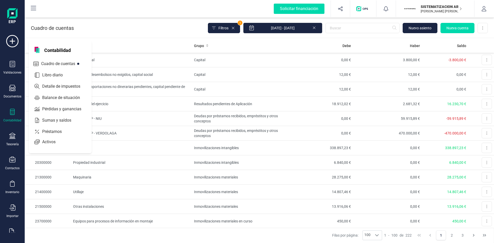
click at [60, 80] on div "Libro diario" at bounding box center [60, 75] width 63 height 11
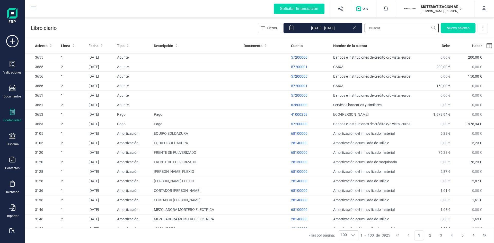
click at [393, 32] on input "text" at bounding box center [401, 28] width 74 height 10
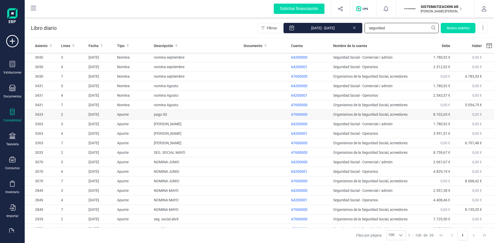
type input "seguridad"
click at [294, 117] on td "47600000" at bounding box center [310, 115] width 42 height 10
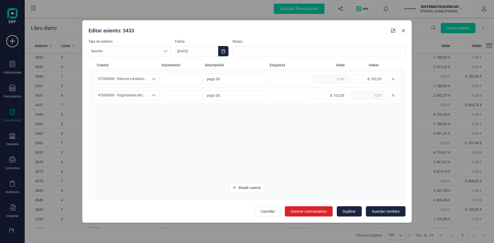
click at [402, 31] on icon "Close" at bounding box center [403, 31] width 4 height 4
